Goal: Book appointment/travel/reservation

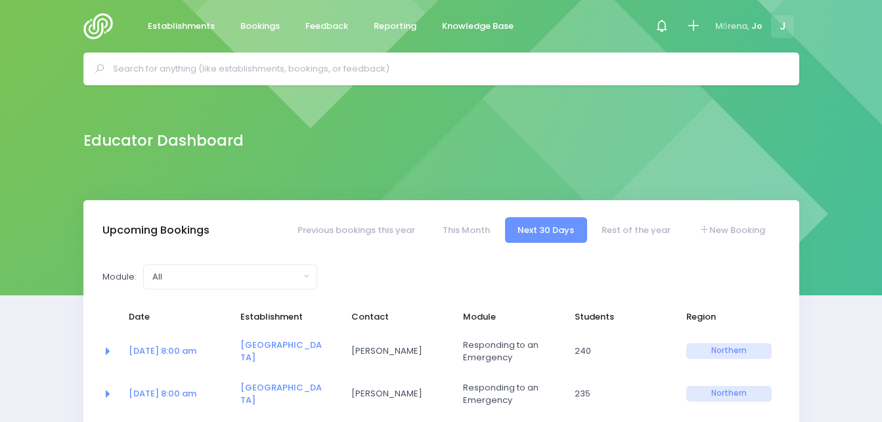
select select "5"
click at [674, 23] on div at bounding box center [665, 27] width 30 height 30
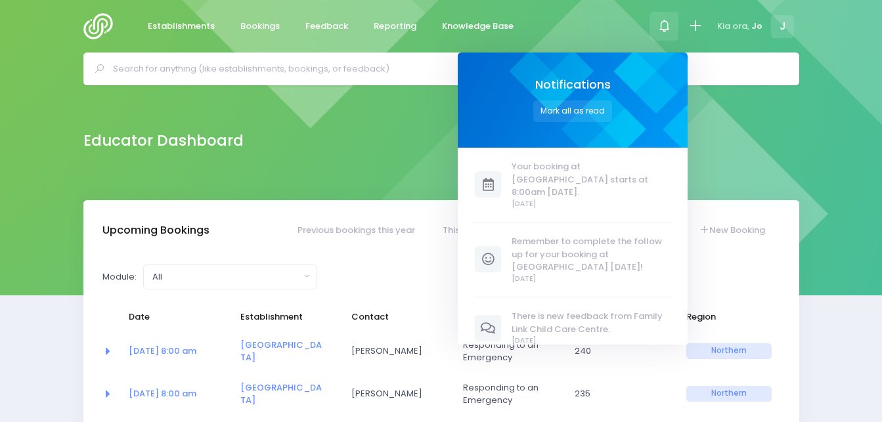
click at [674, 24] on div at bounding box center [665, 27] width 30 height 30
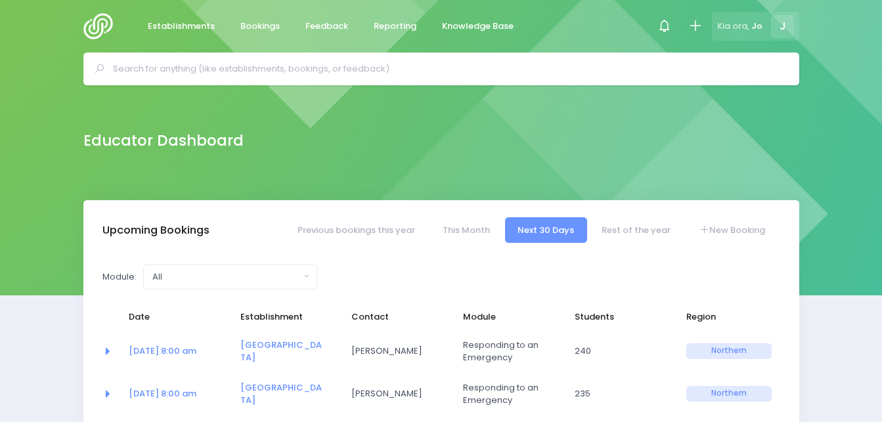
click at [786, 28] on span "J" at bounding box center [782, 26] width 23 height 23
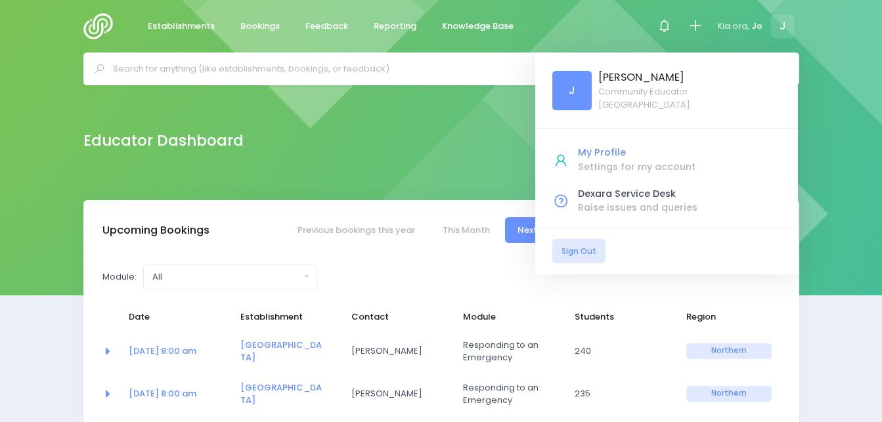
click at [605, 153] on div "My Profile" at bounding box center [679, 153] width 203 height 14
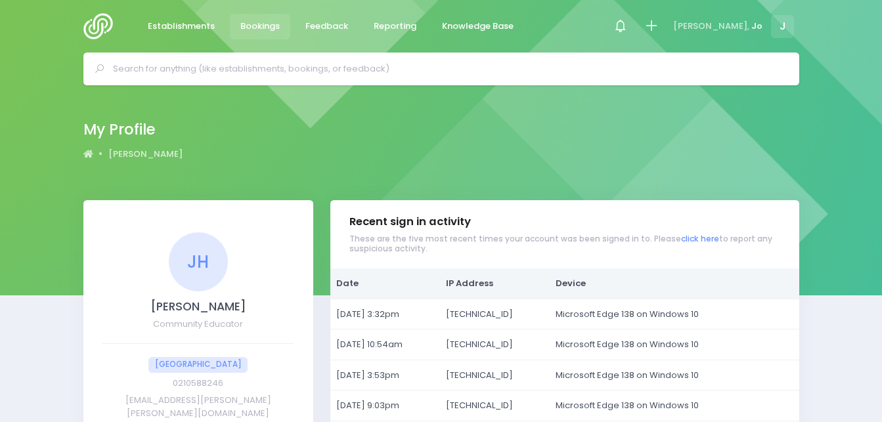
click at [270, 26] on span "Bookings" at bounding box center [259, 26] width 39 height 13
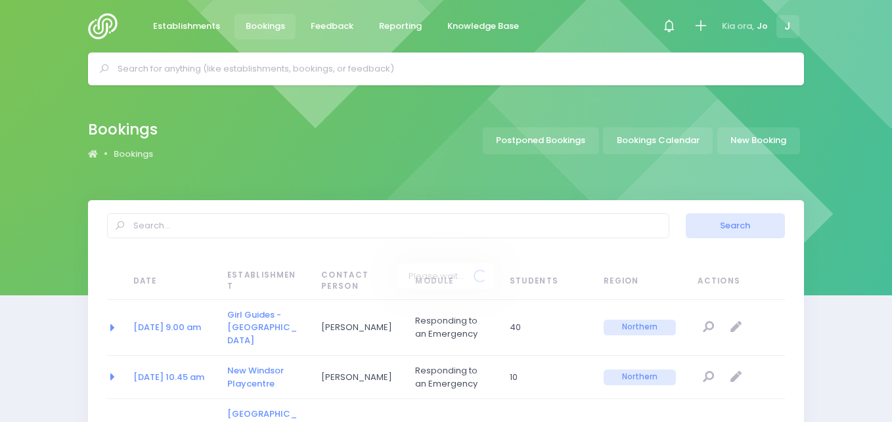
select select "20"
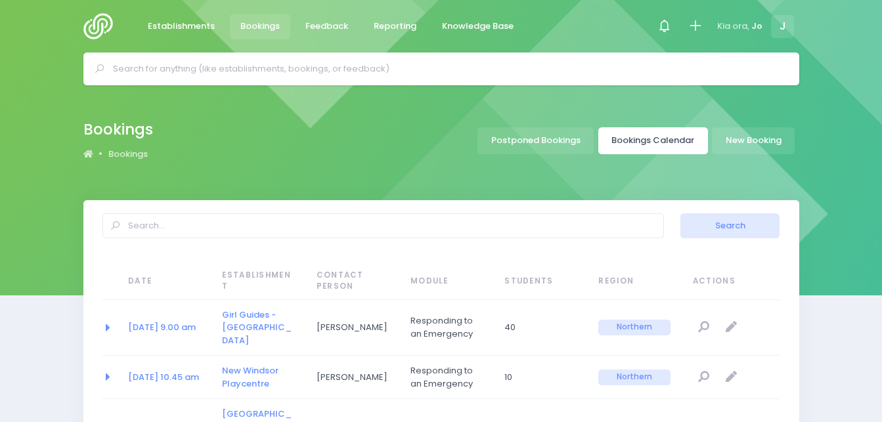
click at [668, 143] on link "Bookings Calendar" at bounding box center [653, 140] width 110 height 27
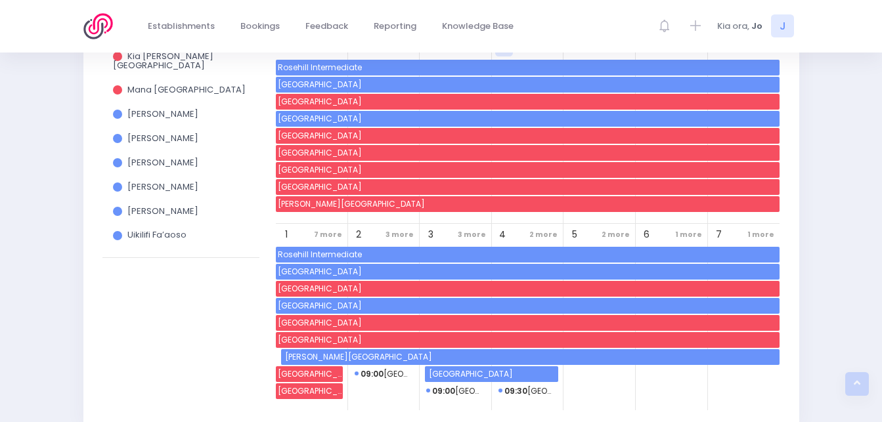
scroll to position [242, 0]
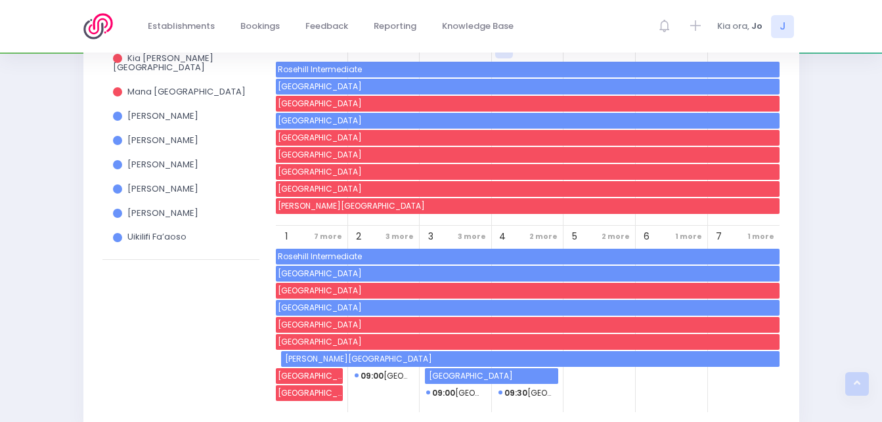
click at [396, 120] on span "[GEOGRAPHIC_DATA]" at bounding box center [528, 121] width 504 height 16
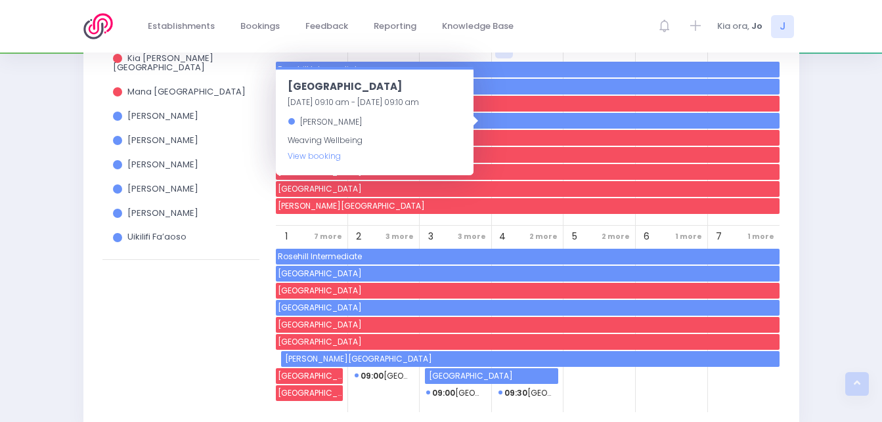
click at [344, 272] on span "[GEOGRAPHIC_DATA]" at bounding box center [528, 274] width 504 height 16
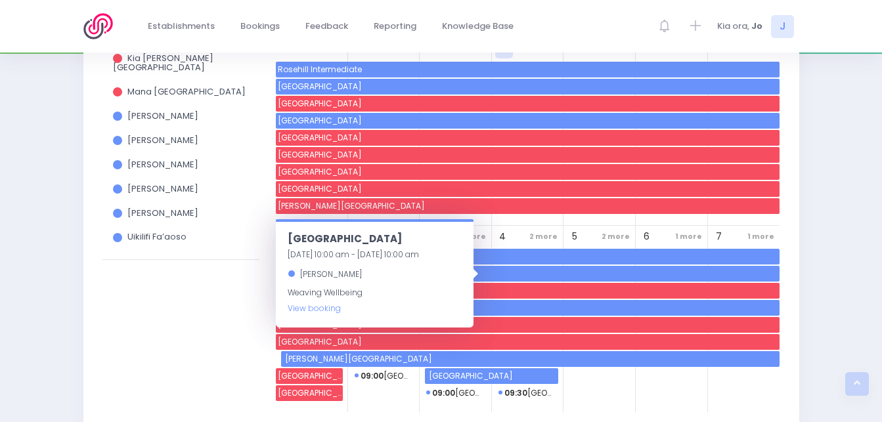
click at [497, 311] on span "[GEOGRAPHIC_DATA]" at bounding box center [528, 308] width 504 height 16
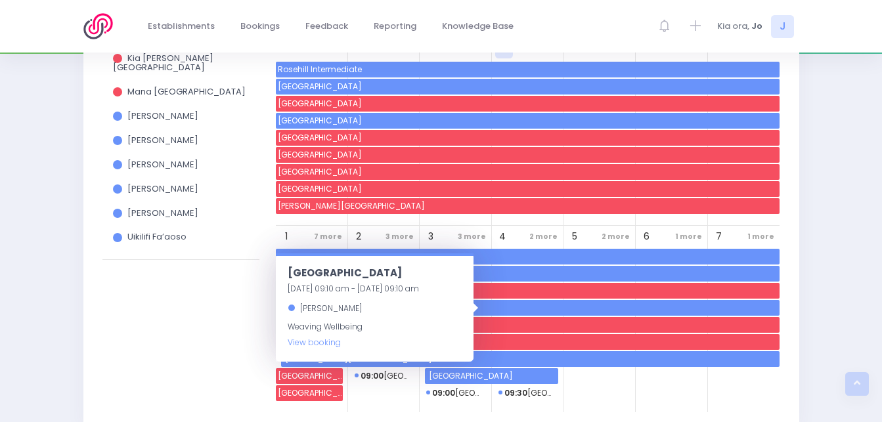
click at [501, 326] on span "[GEOGRAPHIC_DATA]" at bounding box center [528, 325] width 504 height 16
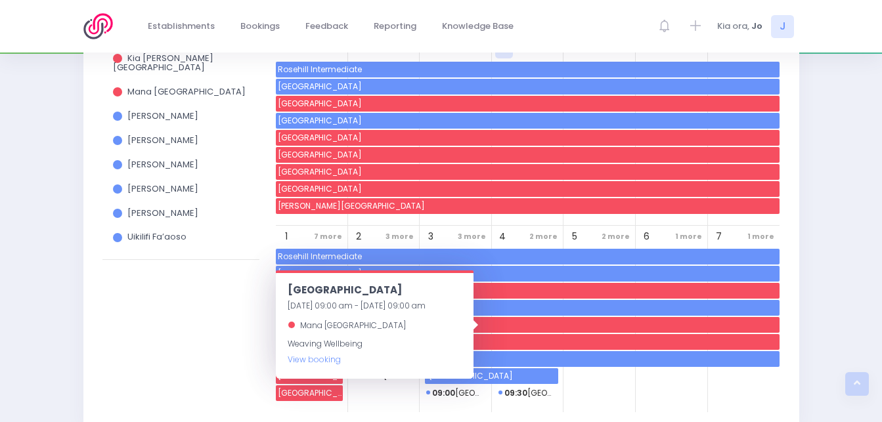
click at [208, 315] on div "View all Holidays Kia [PERSON_NAME][GEOGRAPHIC_DATA] [GEOGRAPHIC_DATA] [GEOGRAP…" at bounding box center [180, 194] width 173 height 436
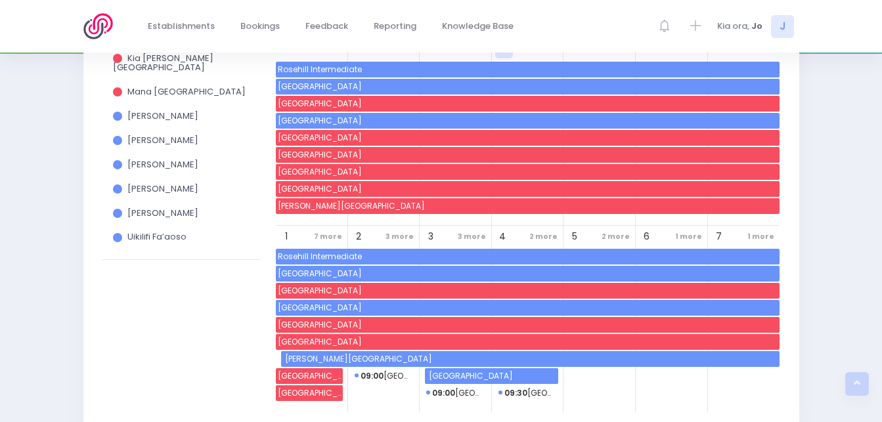
click at [320, 325] on span "[GEOGRAPHIC_DATA]" at bounding box center [528, 325] width 504 height 16
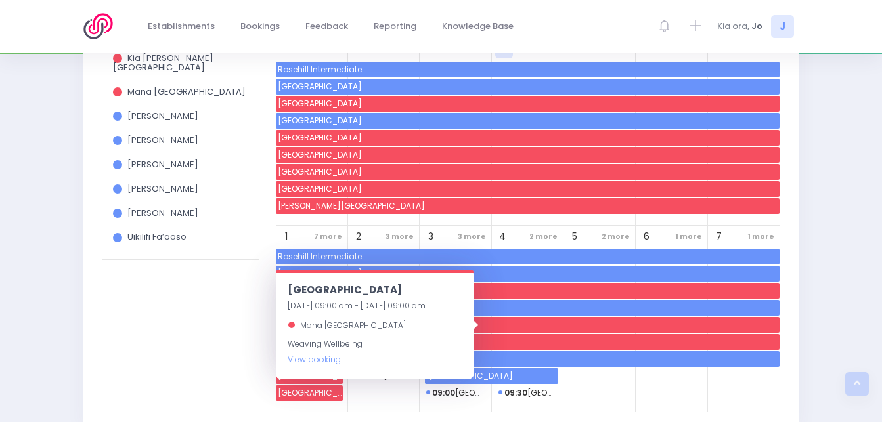
click at [214, 339] on div "View all Holidays Kia [PERSON_NAME][GEOGRAPHIC_DATA] [GEOGRAPHIC_DATA] [GEOGRAP…" at bounding box center [180, 194] width 173 height 436
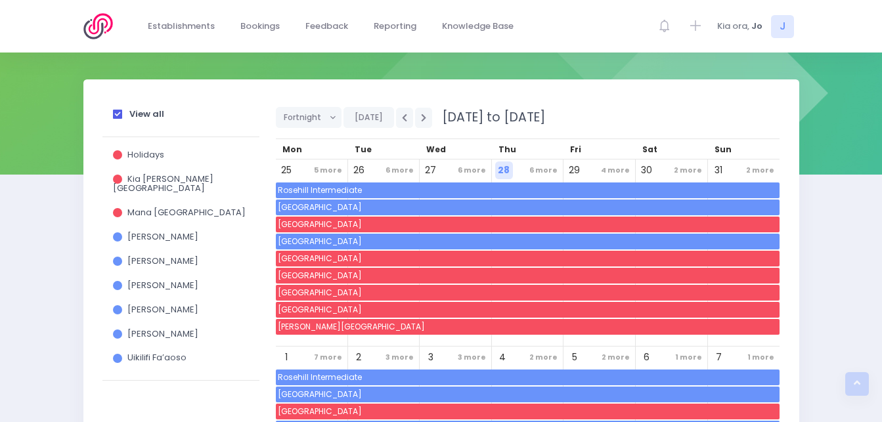
scroll to position [110, 0]
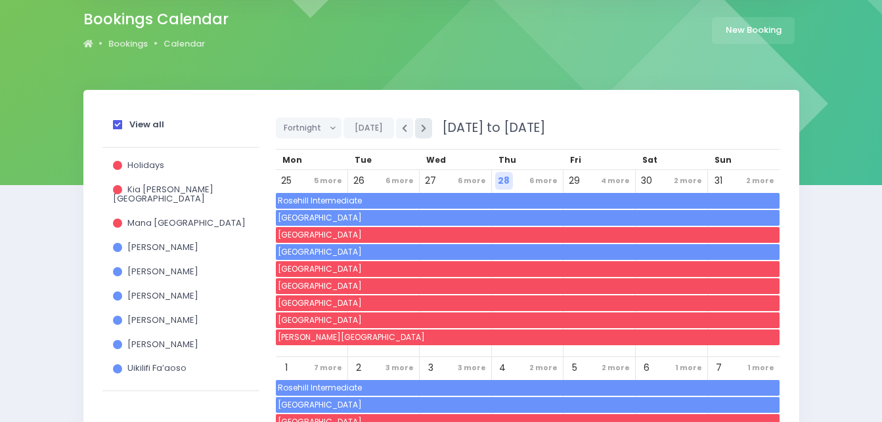
click at [420, 122] on button "button" at bounding box center [423, 128] width 17 height 20
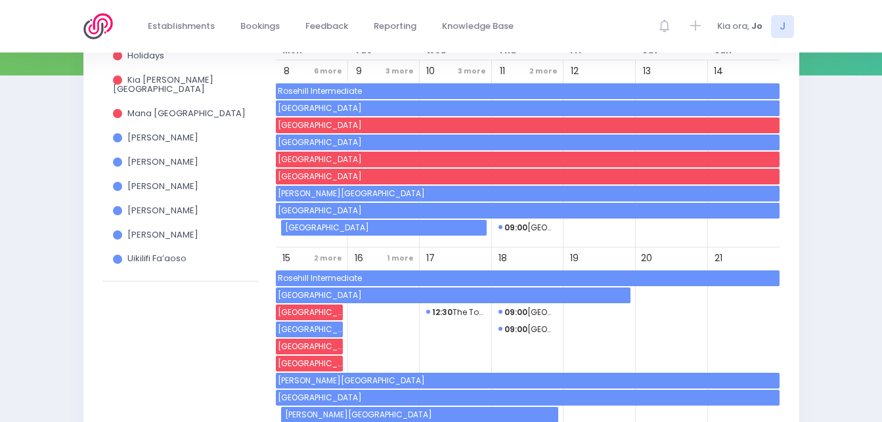
scroll to position [231, 0]
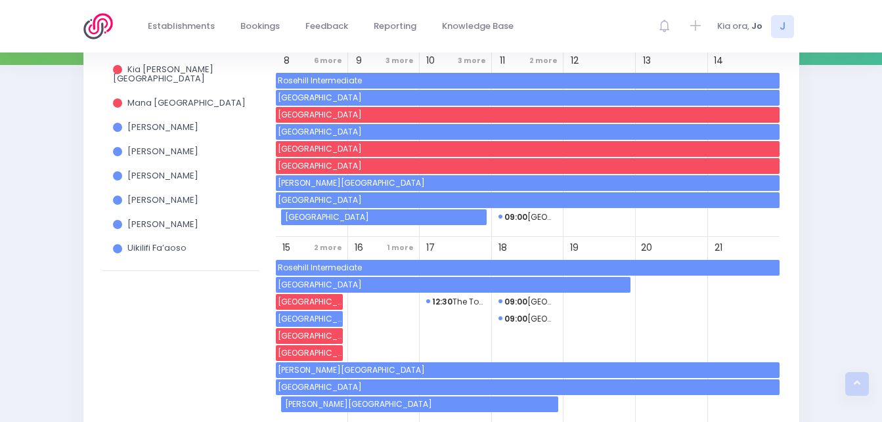
click at [342, 216] on span "[GEOGRAPHIC_DATA]" at bounding box center [385, 218] width 204 height 16
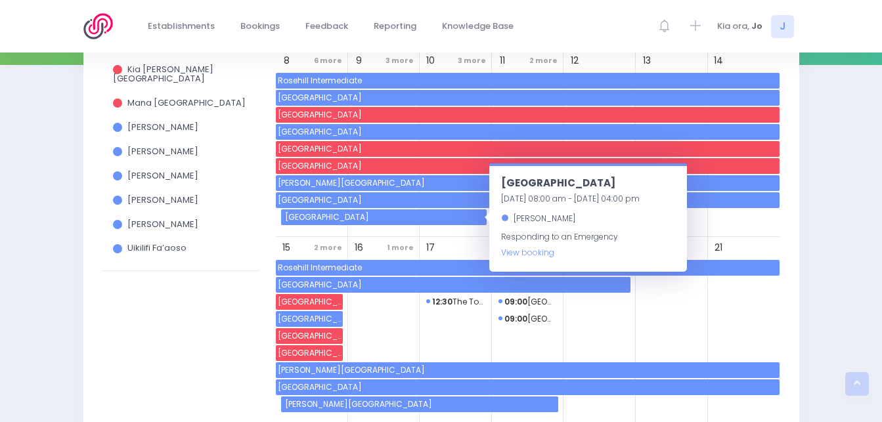
click at [322, 200] on span "[GEOGRAPHIC_DATA]" at bounding box center [528, 200] width 504 height 16
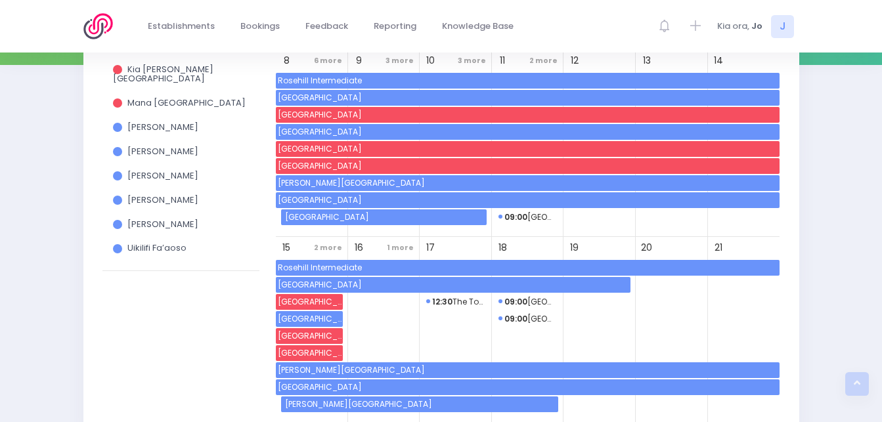
click at [313, 136] on span "[GEOGRAPHIC_DATA]" at bounding box center [528, 132] width 504 height 16
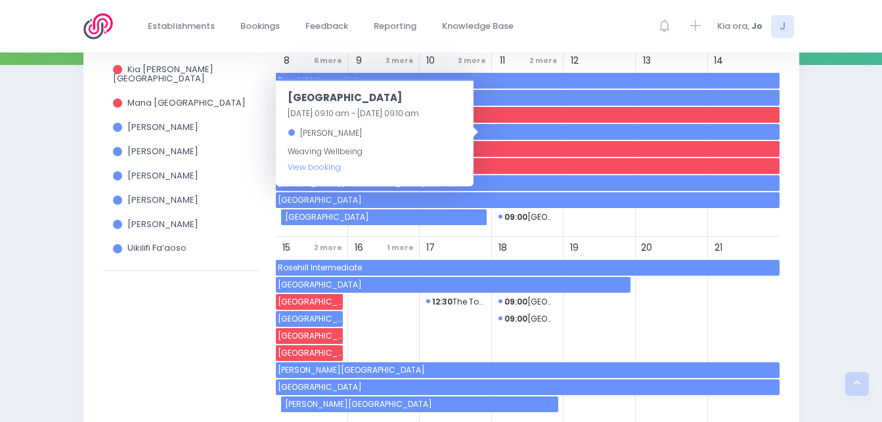
click at [307, 304] on span "[GEOGRAPHIC_DATA]" at bounding box center [309, 302] width 67 height 16
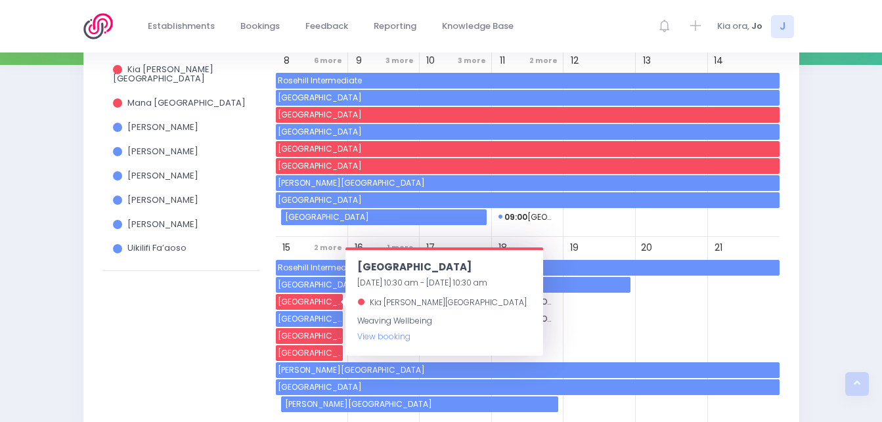
click at [307, 321] on span "[GEOGRAPHIC_DATA]" at bounding box center [309, 319] width 67 height 16
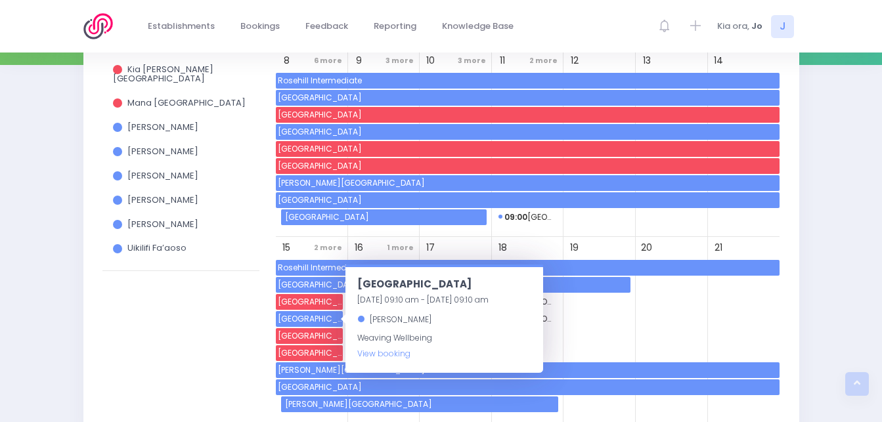
click at [309, 339] on span "[GEOGRAPHIC_DATA]" at bounding box center [309, 336] width 67 height 16
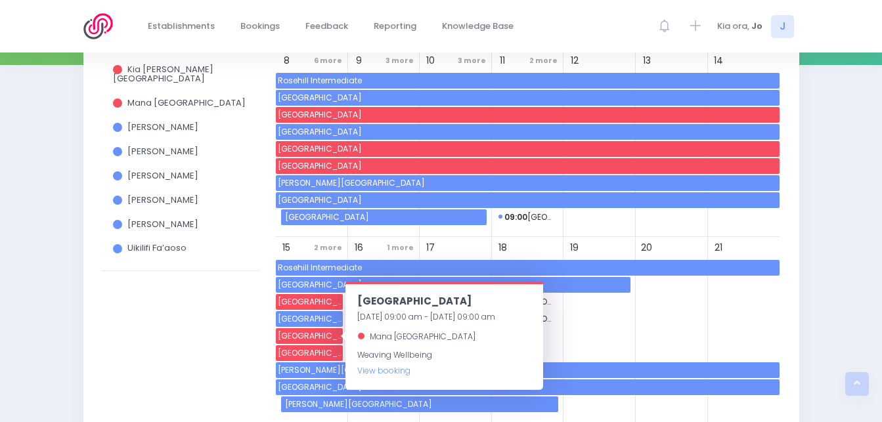
click at [309, 350] on span "[GEOGRAPHIC_DATA]" at bounding box center [309, 354] width 67 height 16
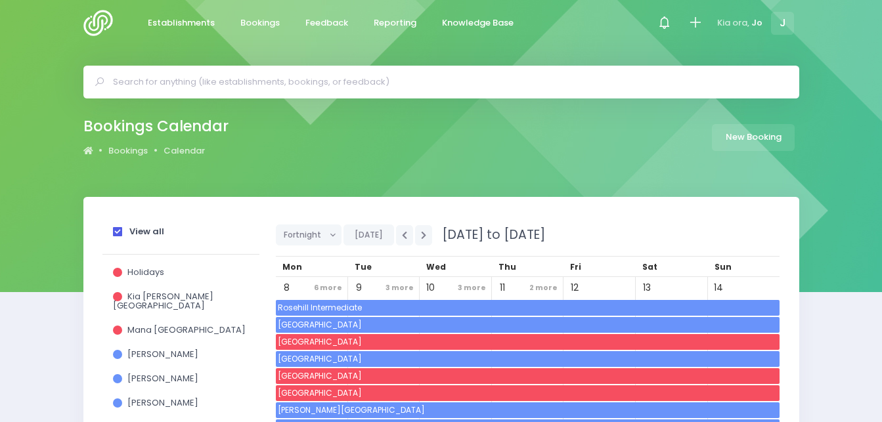
scroll to position [0, 0]
